Goal: Task Accomplishment & Management: Complete application form

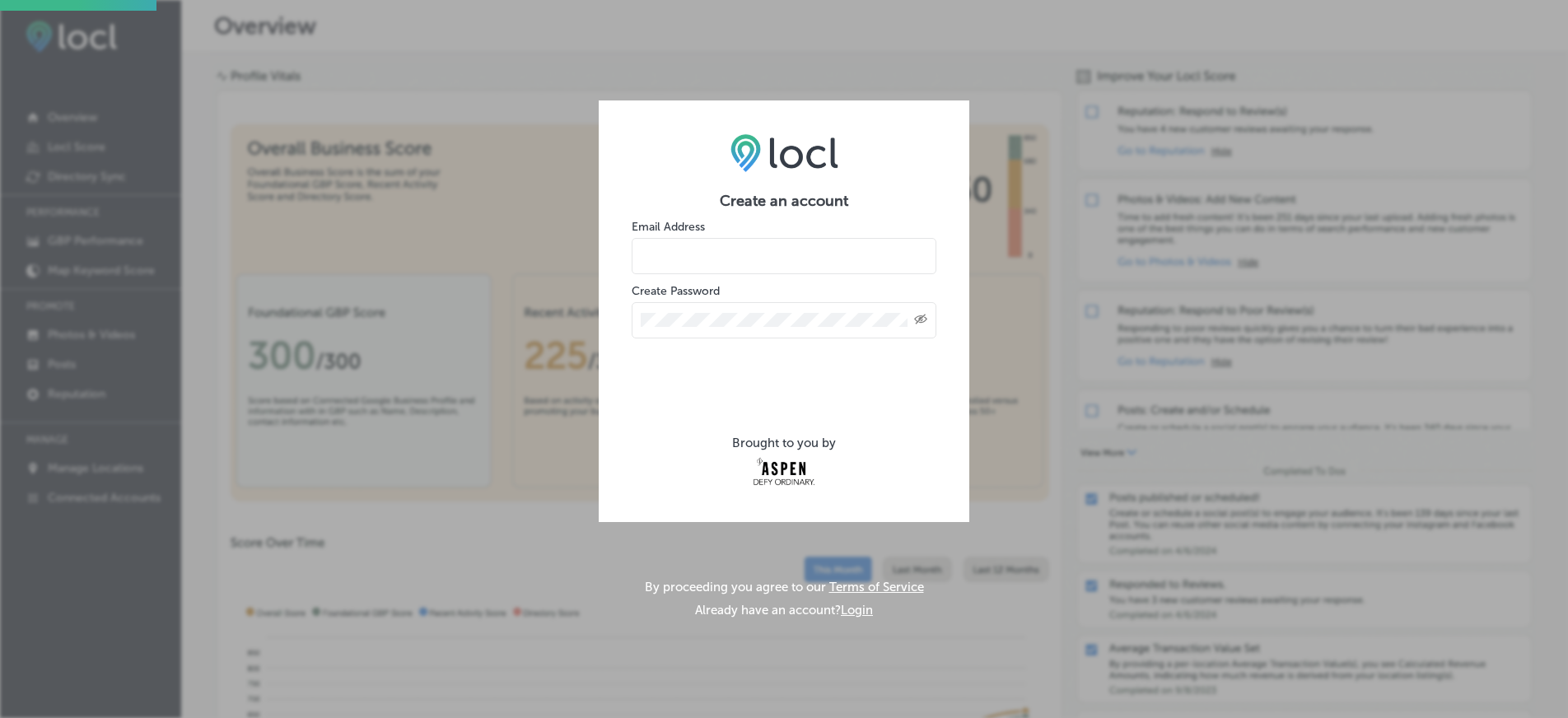
click at [758, 248] on input "email" at bounding box center [784, 256] width 304 height 36
type input "[EMAIL_ADDRESS][DOMAIN_NAME]"
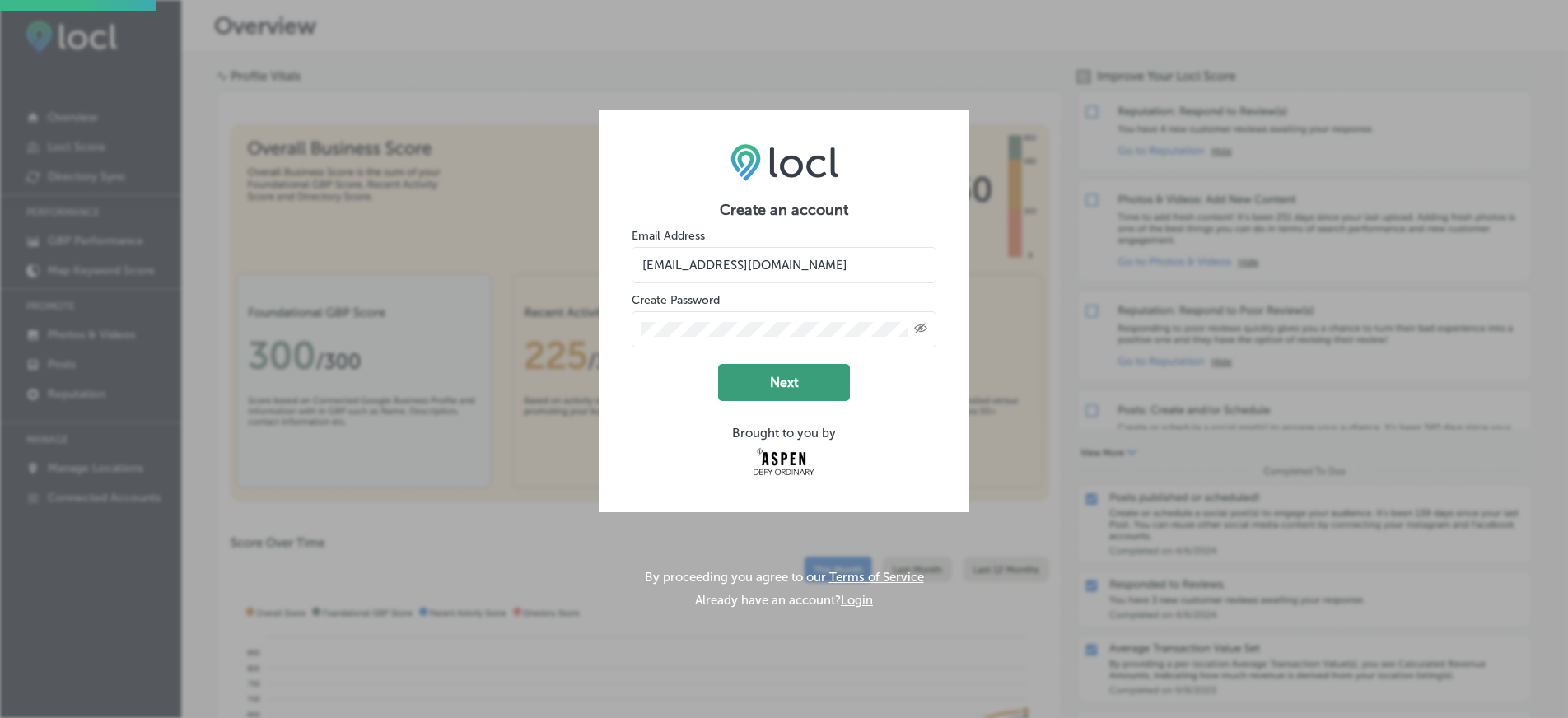
click at [761, 385] on button "Next" at bounding box center [784, 383] width 132 height 37
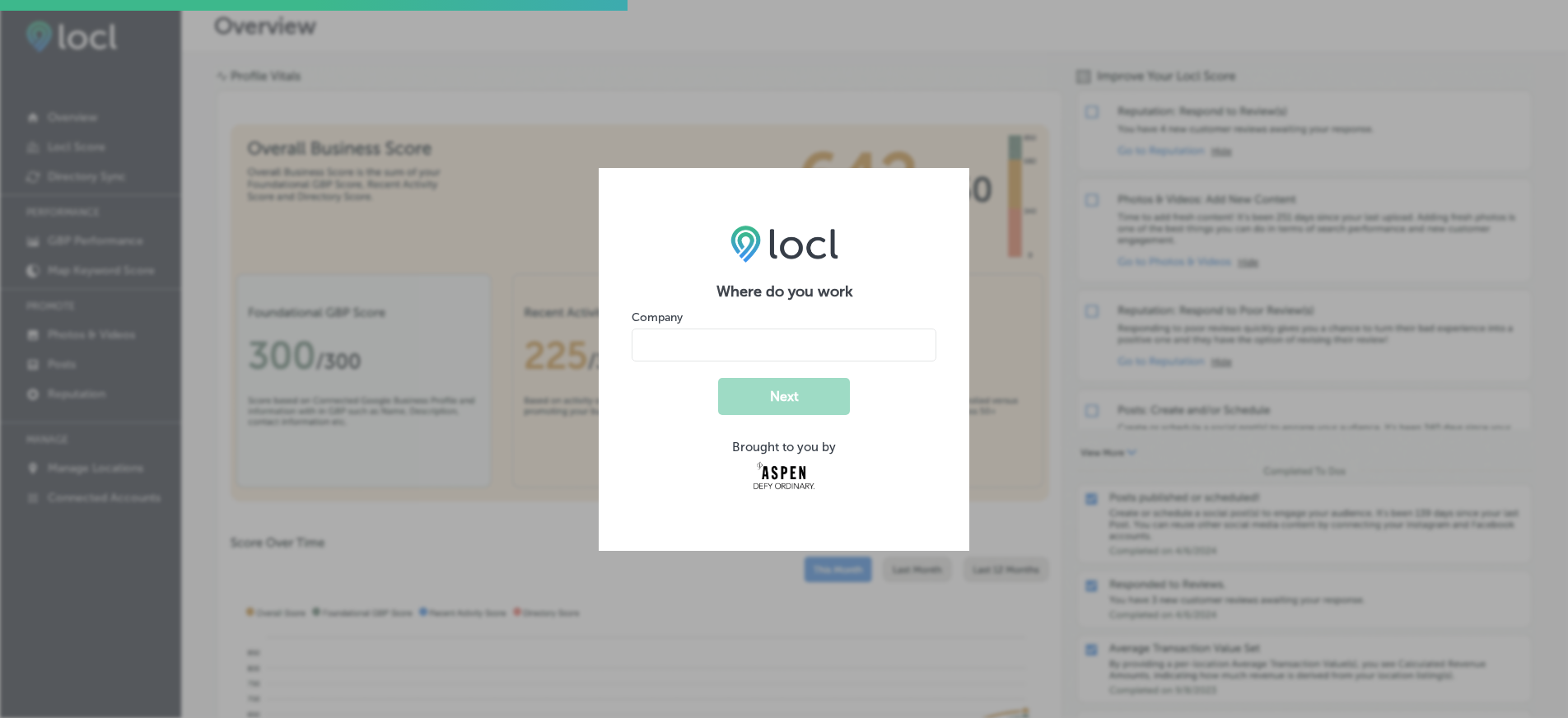
click at [776, 349] on input "name" at bounding box center [784, 345] width 304 height 33
type input "Stargazed Weddings and Events"
click at [786, 393] on button "Next" at bounding box center [784, 397] width 132 height 37
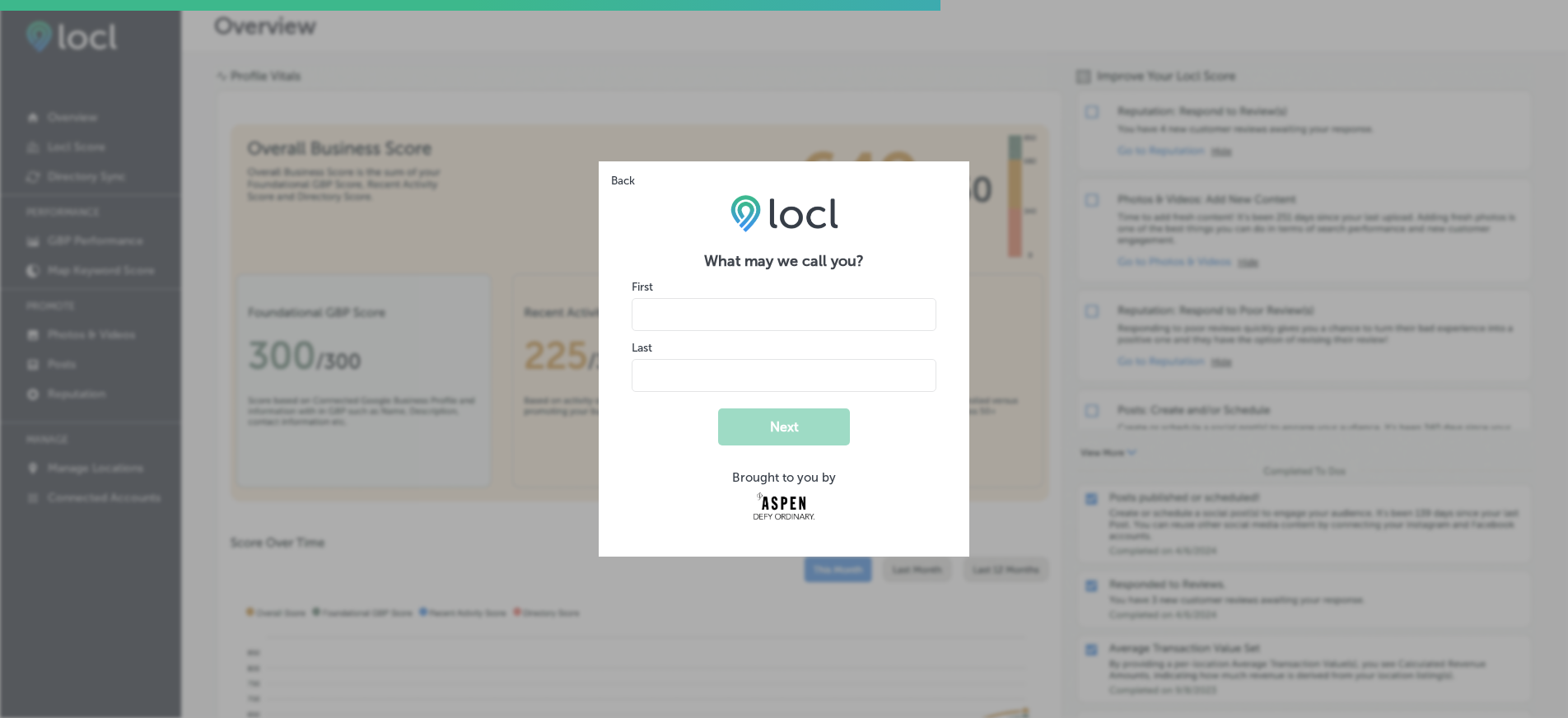
click at [773, 309] on input "name" at bounding box center [784, 314] width 304 height 33
type input "[PERSON_NAME]"
click at [750, 421] on button "Next" at bounding box center [784, 427] width 132 height 37
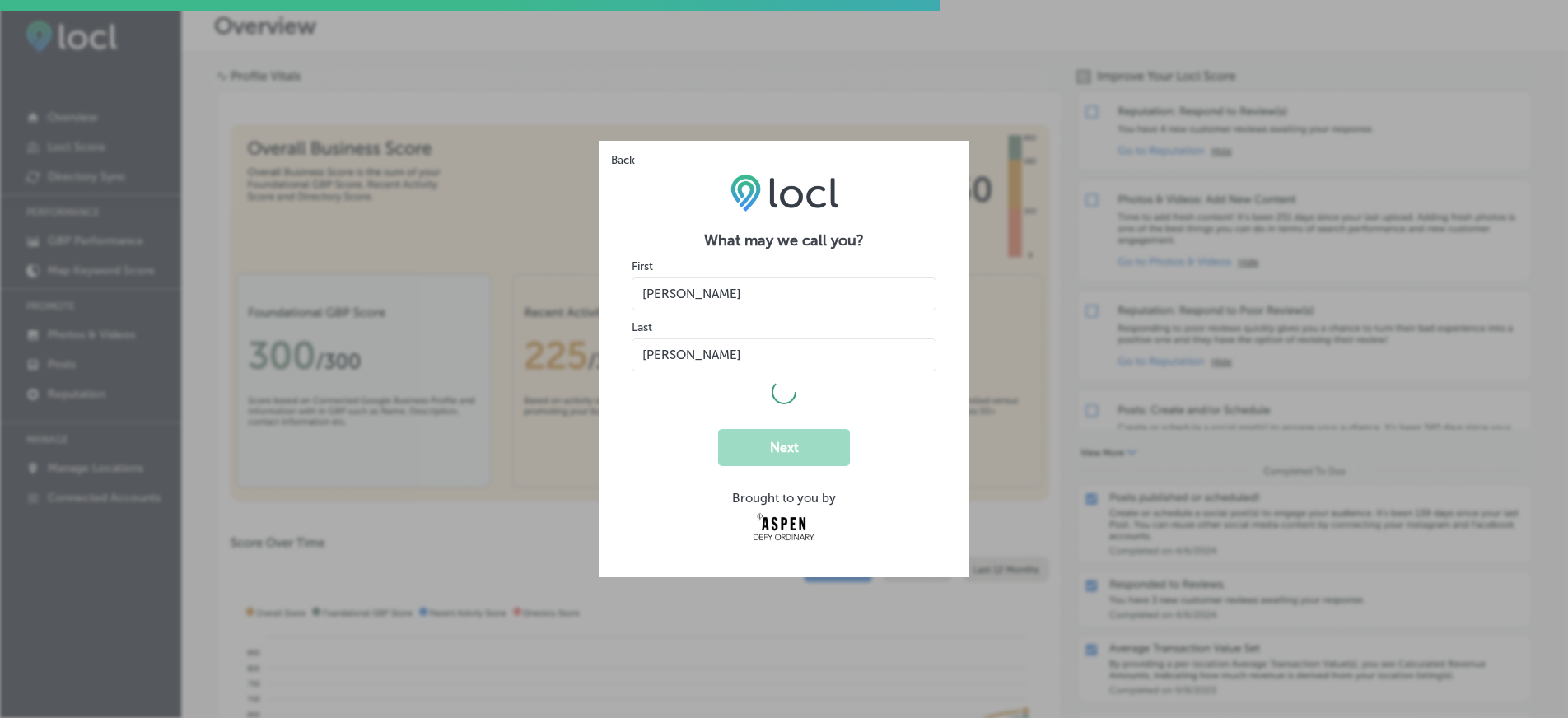
select select "US"
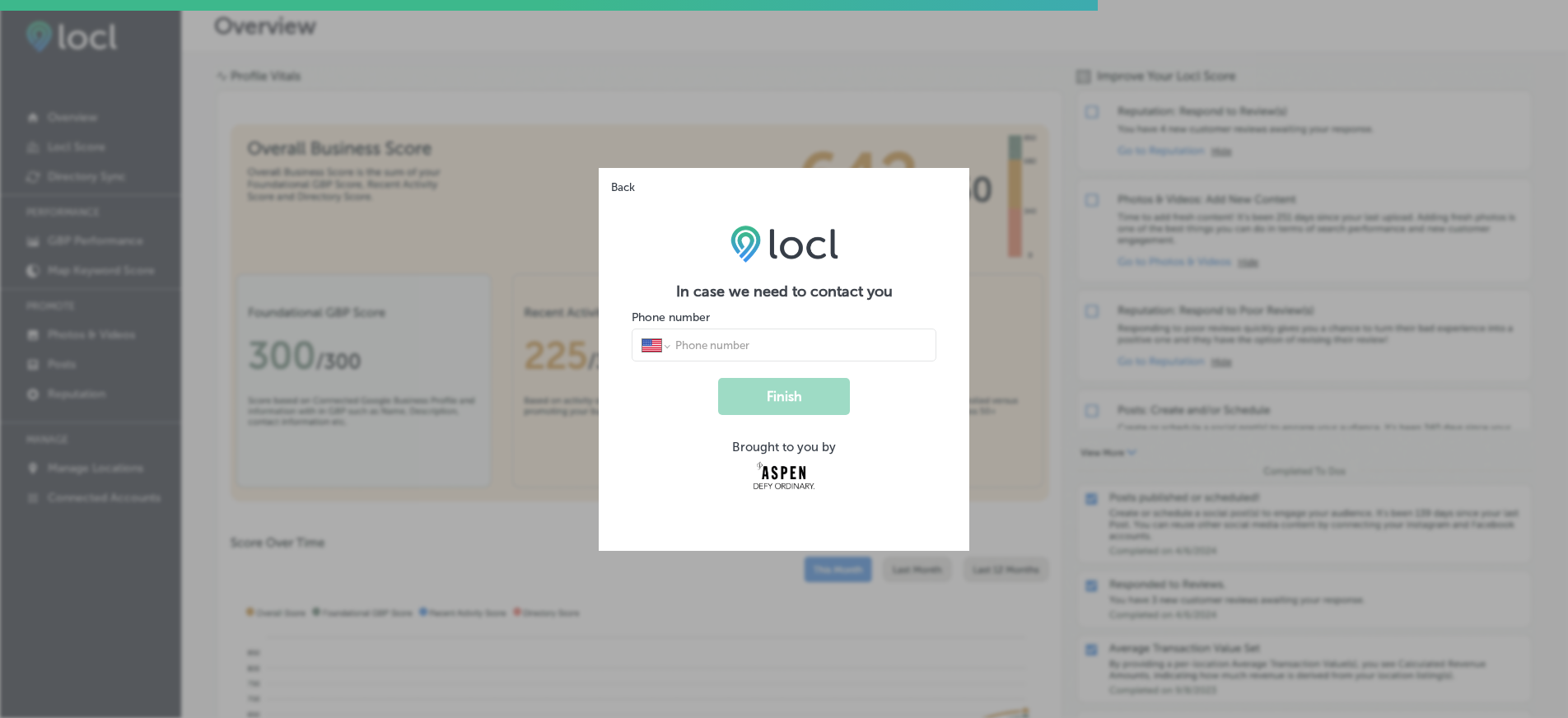
click at [746, 344] on input "tel" at bounding box center [799, 345] width 253 height 15
type input "[PHONE_NUMBER]"
click at [807, 409] on button "Finish" at bounding box center [784, 398] width 132 height 37
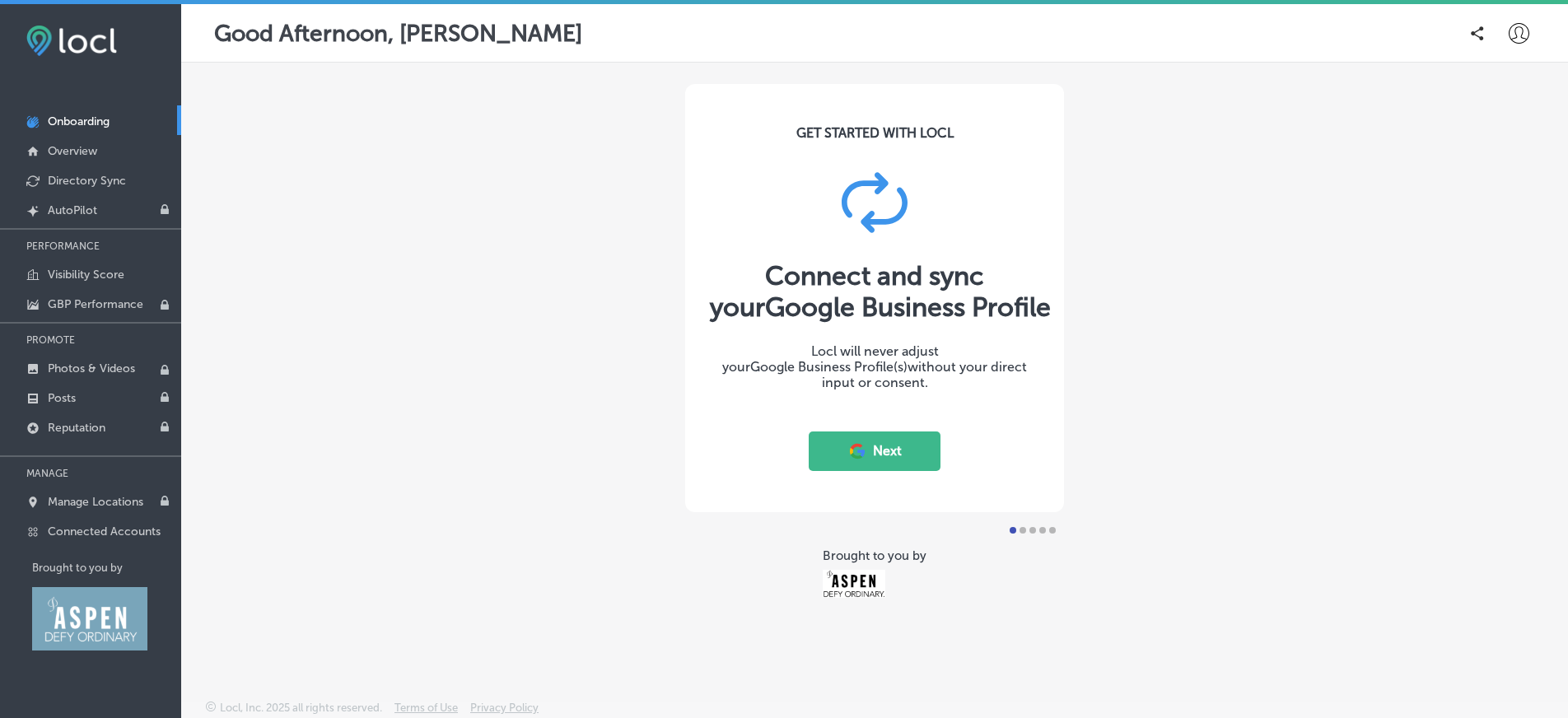
click at [339, 168] on div "GET STARTED WITH LOCL Connect and sync your Google Business Profile Locl will n…" at bounding box center [874, 343] width 1387 height 560
click at [1520, 33] on icon at bounding box center [1518, 33] width 21 height 21
click at [1487, 178] on p "Log Out" at bounding box center [1482, 177] width 49 height 20
